Goal: Communication & Community: Answer question/provide support

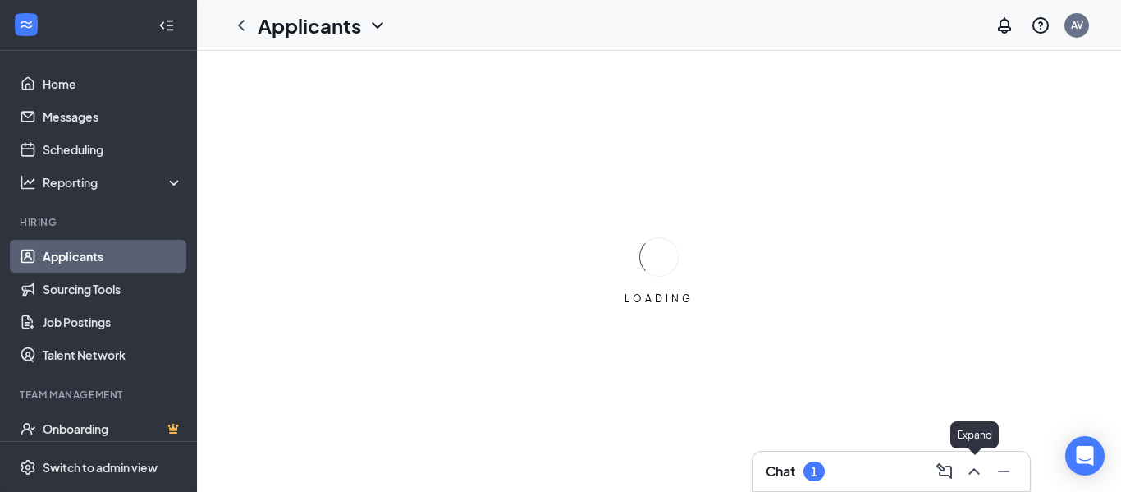
click at [974, 475] on icon "ChevronUp" at bounding box center [975, 471] width 20 height 20
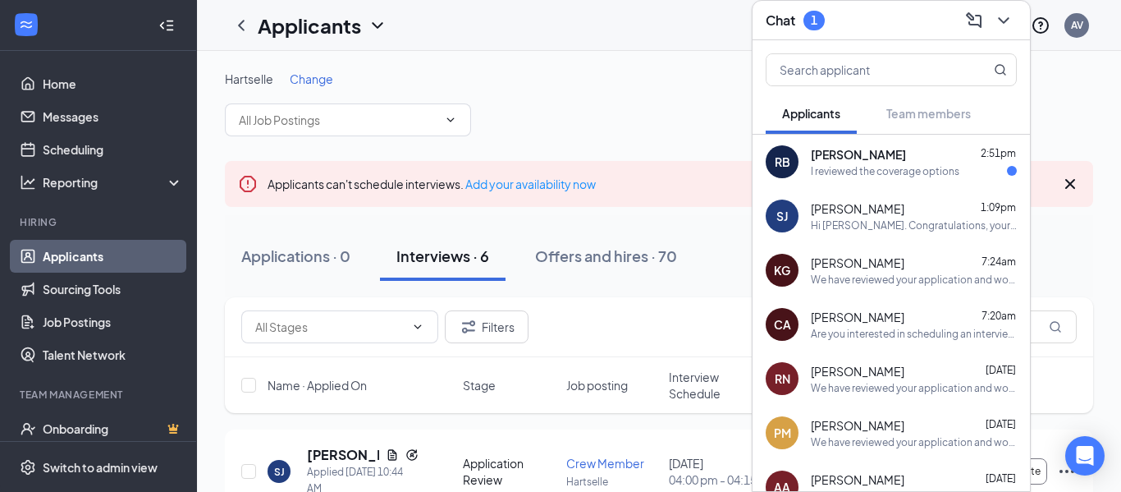
click at [917, 173] on div "I reviewed the coverage options" at bounding box center [885, 171] width 149 height 14
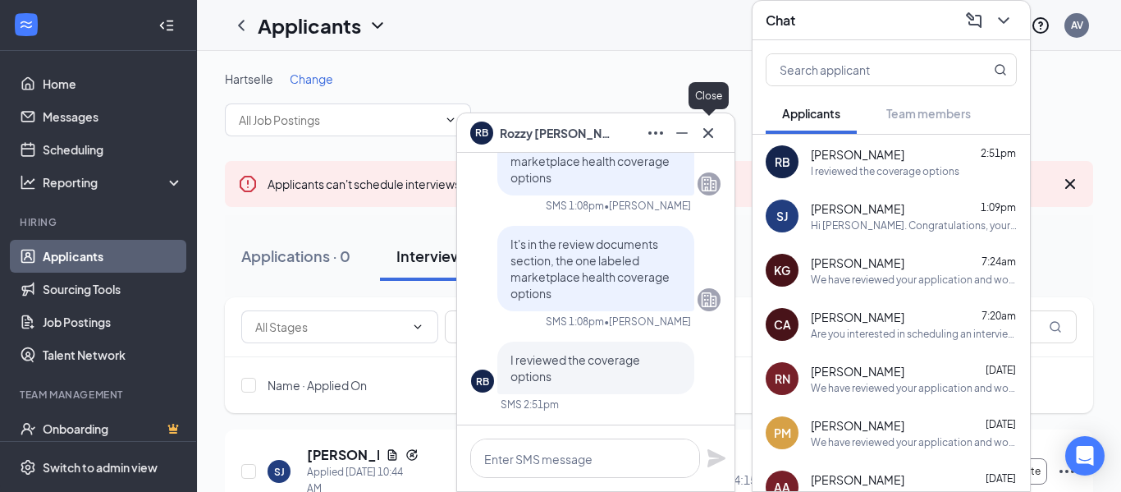
click at [709, 138] on icon "Cross" at bounding box center [709, 133] width 20 height 20
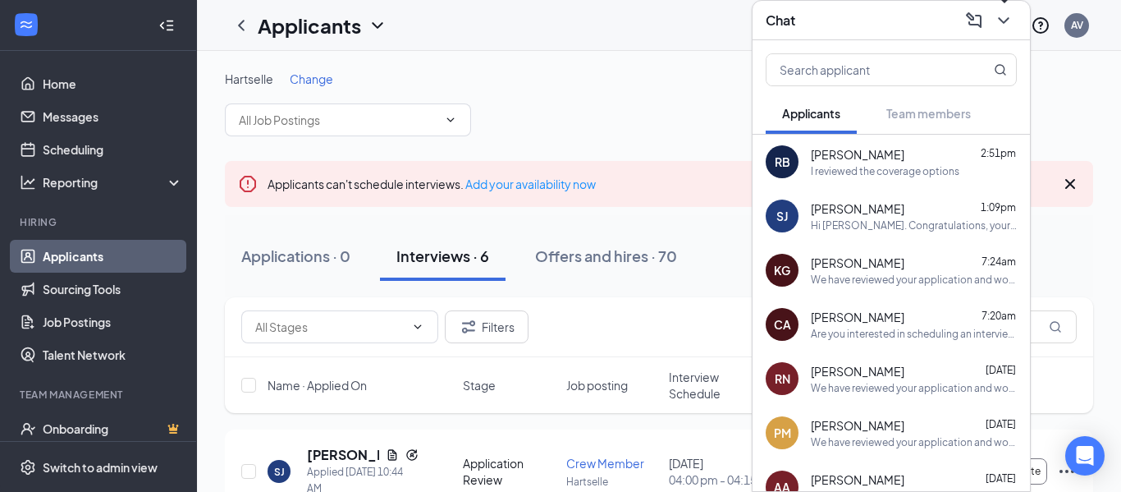
click at [1002, 25] on icon "ChevronDown" at bounding box center [1004, 21] width 20 height 20
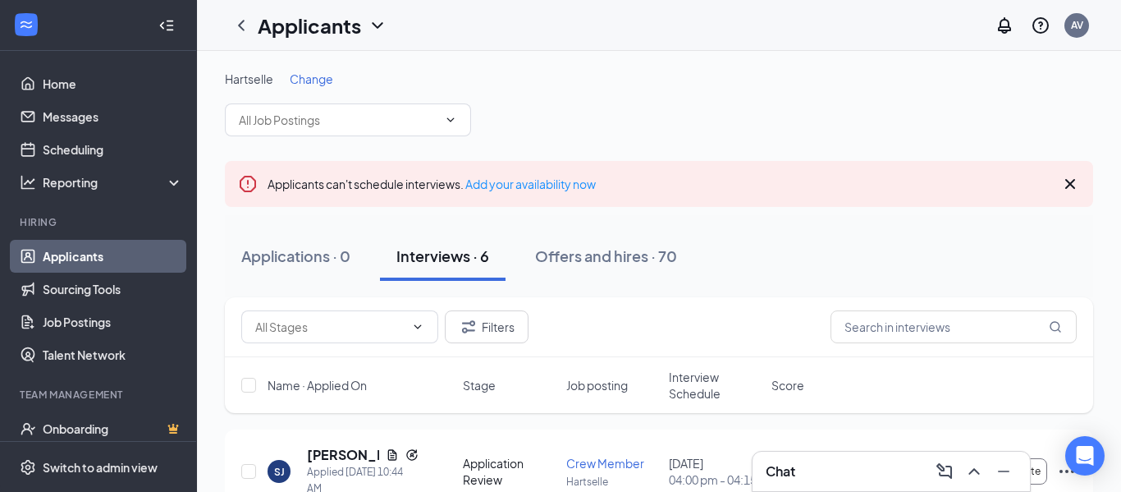
click at [1068, 184] on icon "Cross" at bounding box center [1071, 184] width 20 height 20
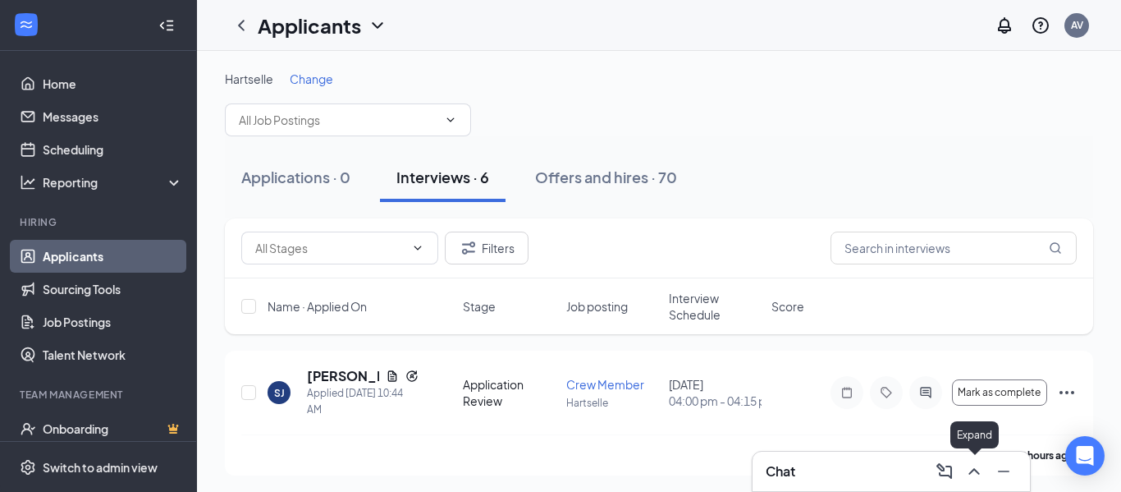
click at [969, 477] on icon "ChevronUp" at bounding box center [975, 471] width 20 height 20
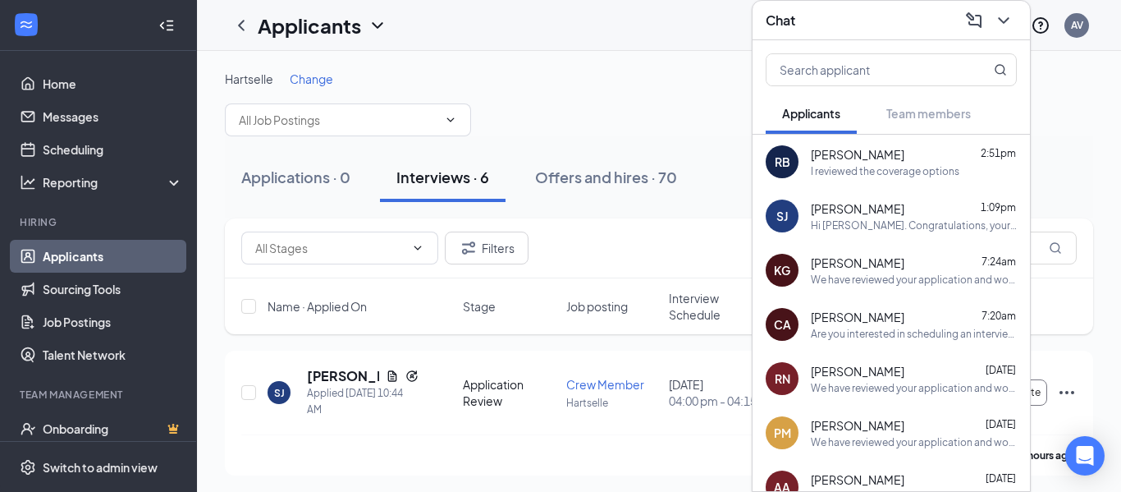
click at [905, 157] on div "[PERSON_NAME] 2:51pm" at bounding box center [914, 154] width 206 height 16
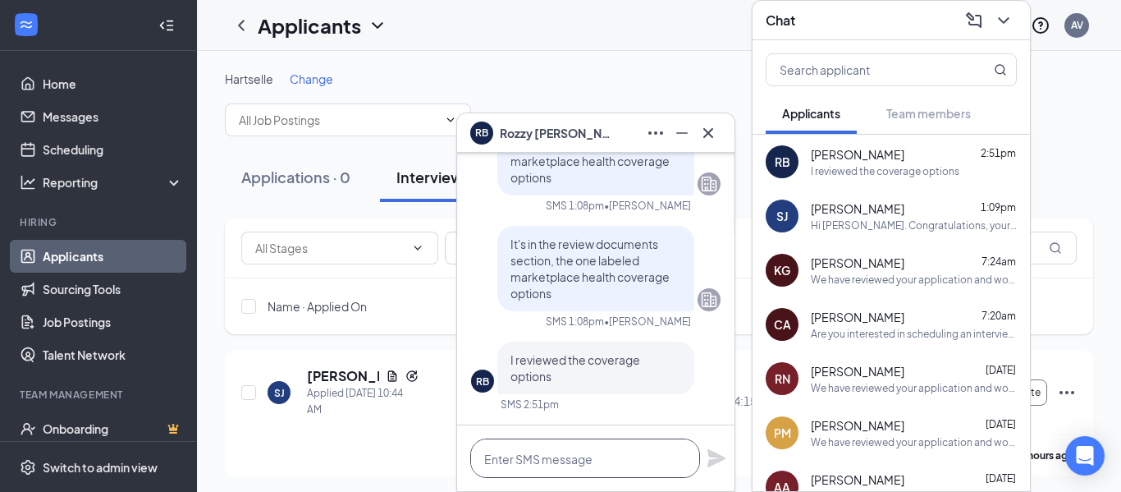
click at [539, 461] on textarea at bounding box center [585, 457] width 230 height 39
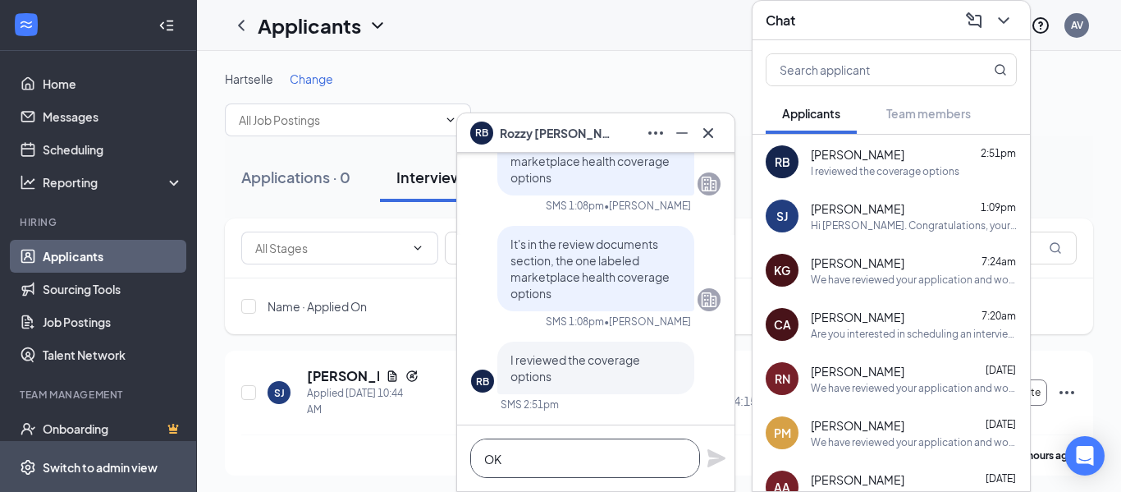
scroll to position [1, 0]
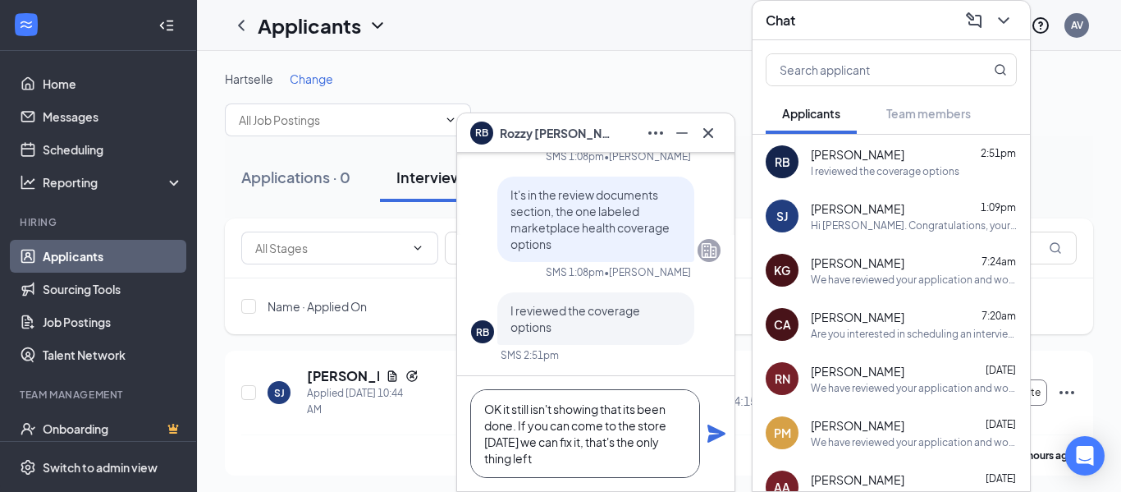
type textarea "OK it still isn't showing that its been done. If you can come to the store [DAT…"
click at [714, 437] on icon "Plane" at bounding box center [717, 433] width 18 height 18
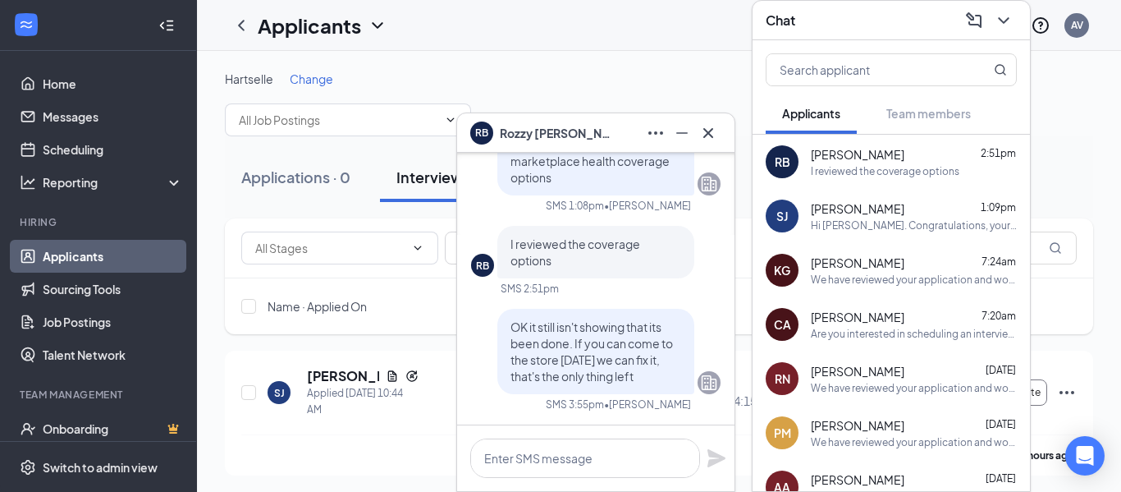
scroll to position [0, 0]
click at [711, 137] on icon "Cross" at bounding box center [709, 133] width 20 height 20
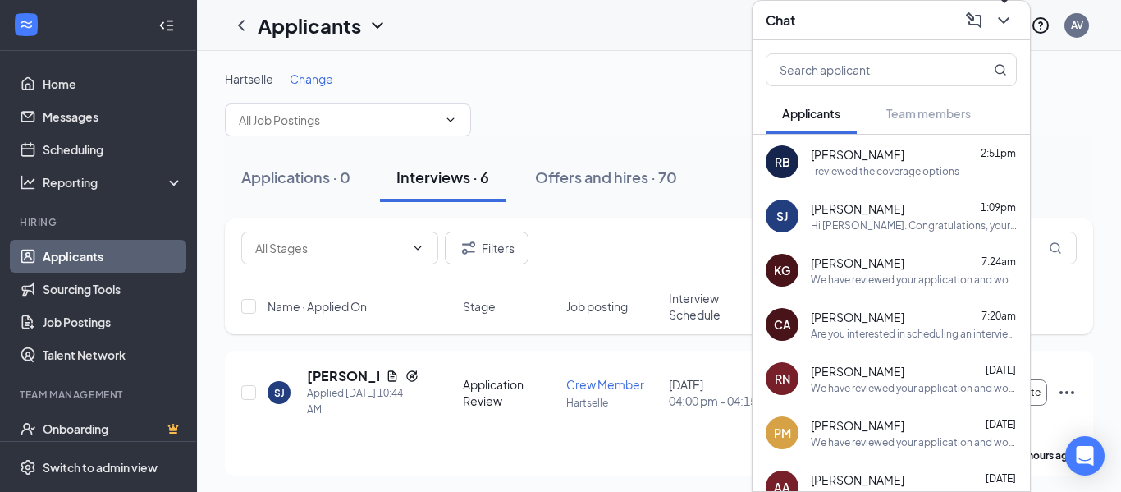
click at [1001, 21] on icon "ChevronDown" at bounding box center [1004, 21] width 20 height 20
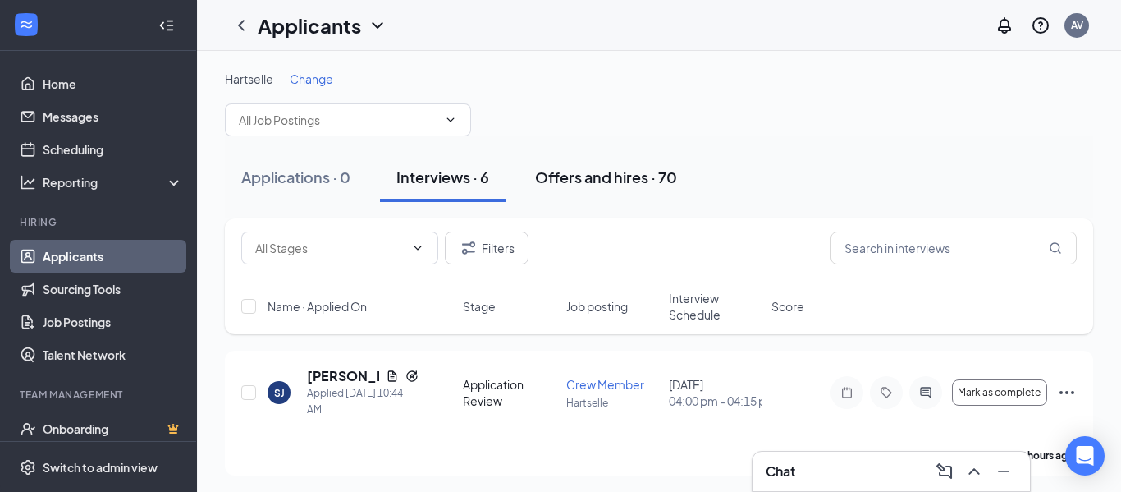
click at [585, 181] on div "Offers and hires · 70" at bounding box center [606, 177] width 142 height 21
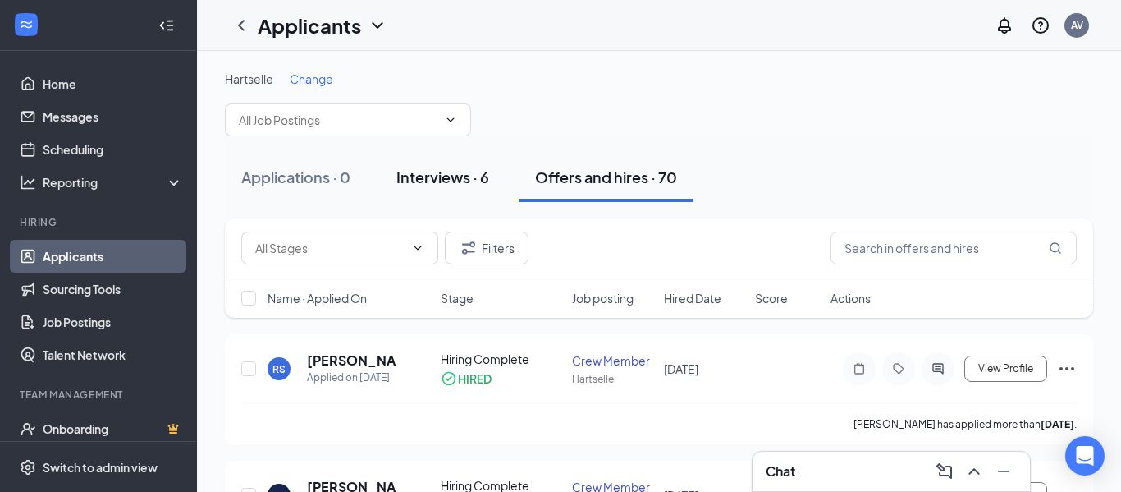
click at [420, 182] on div "Interviews · 6" at bounding box center [443, 177] width 93 height 21
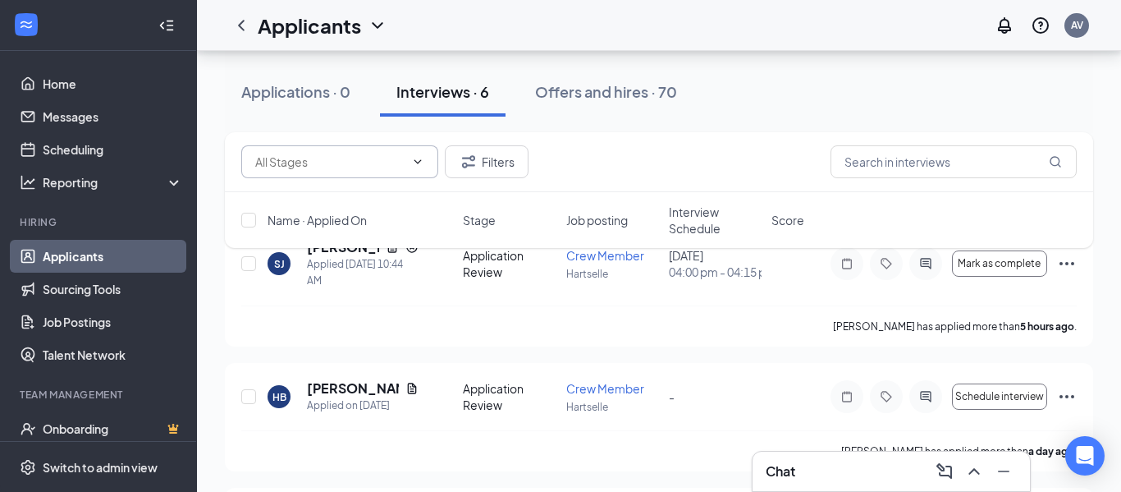
scroll to position [126, 0]
